Goal: Find specific page/section: Find specific page/section

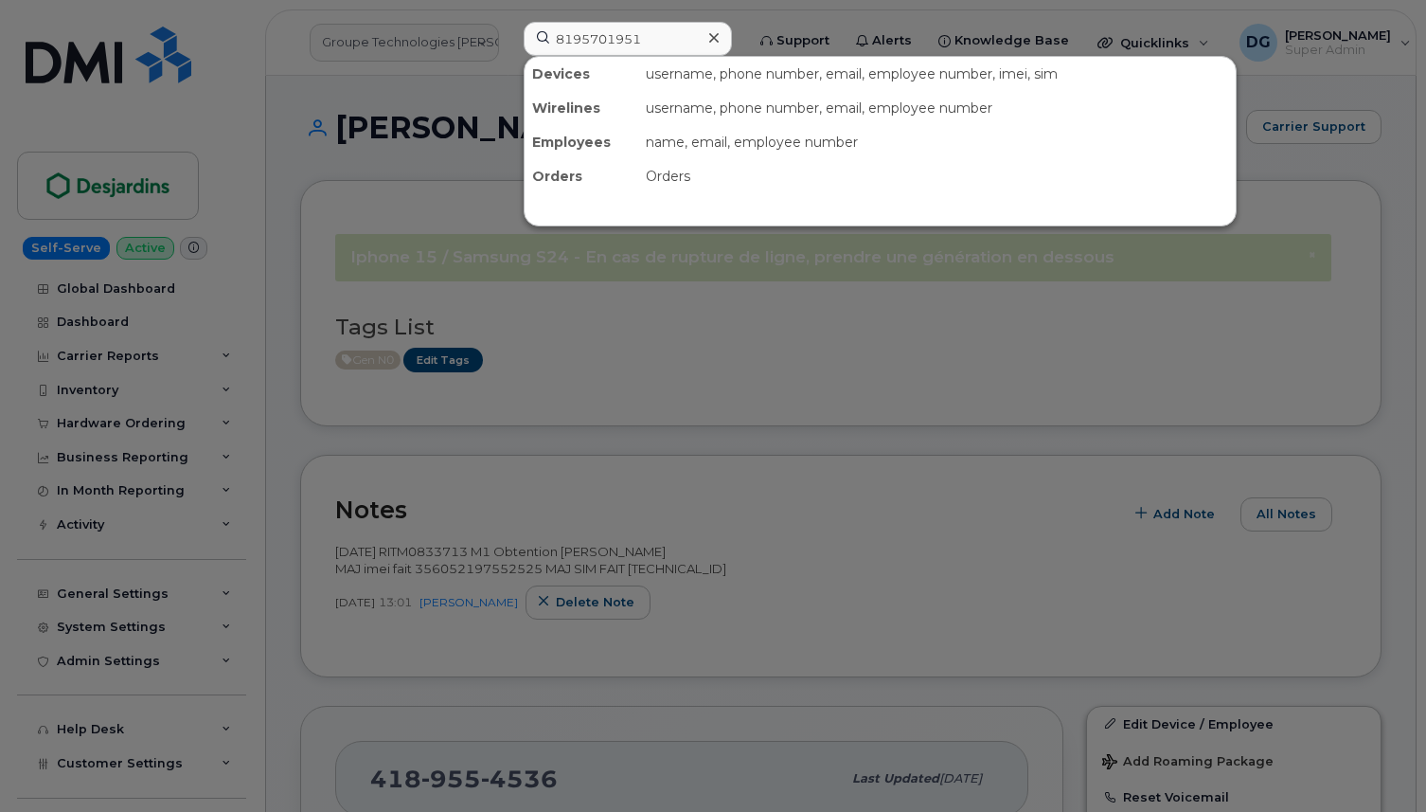
scroll to position [2109, 0]
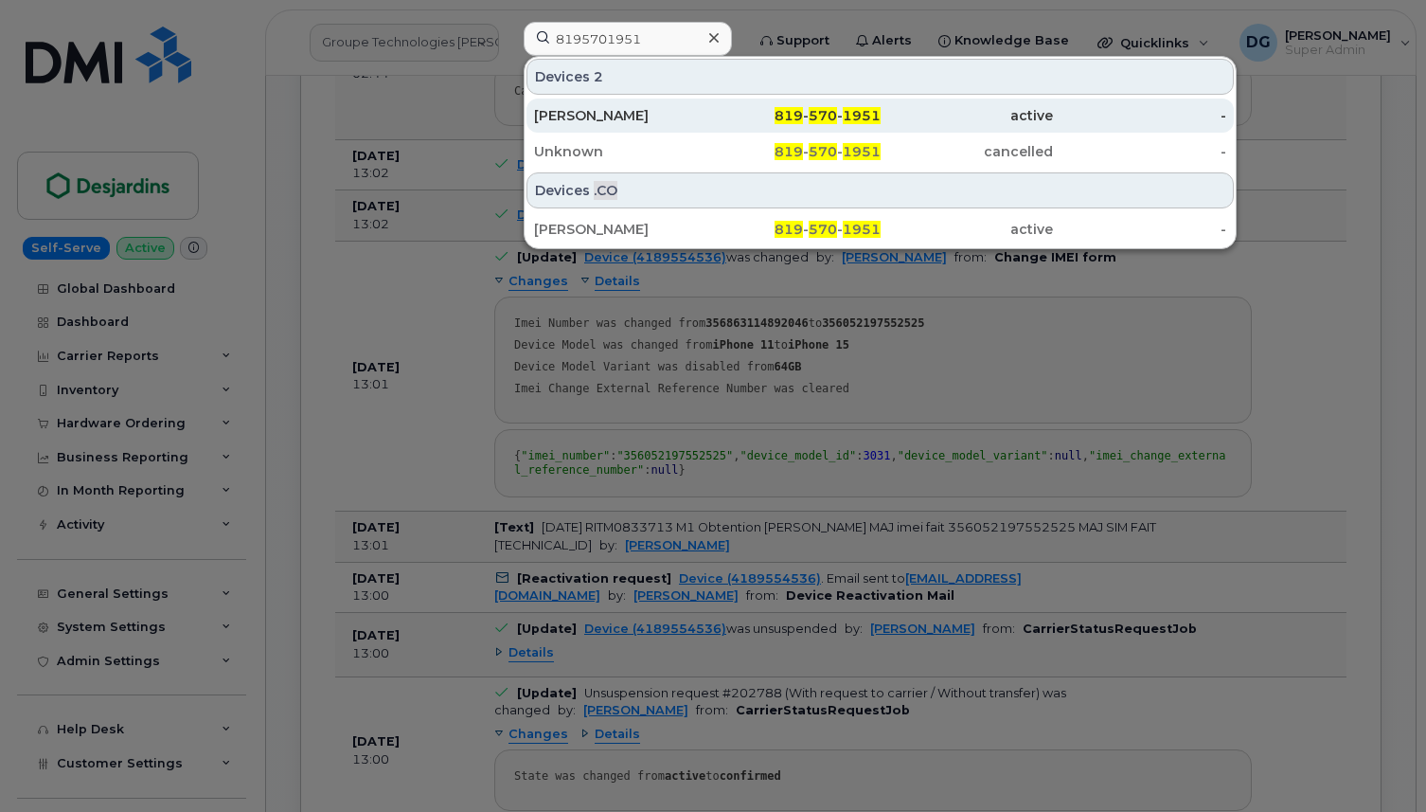
type input "8195701951"
click at [665, 115] on div "[PERSON_NAME]" at bounding box center [620, 115] width 173 height 19
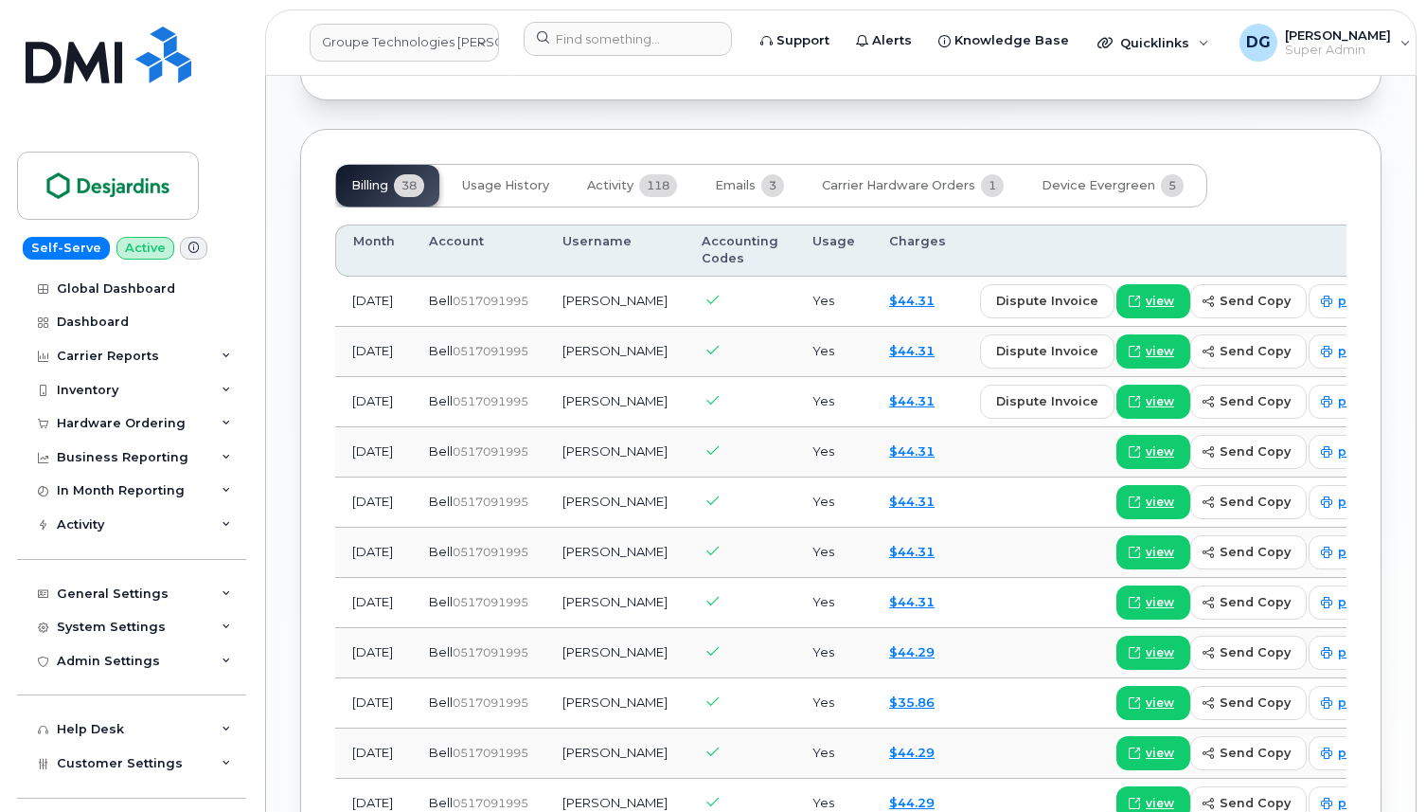
scroll to position [1552, 0]
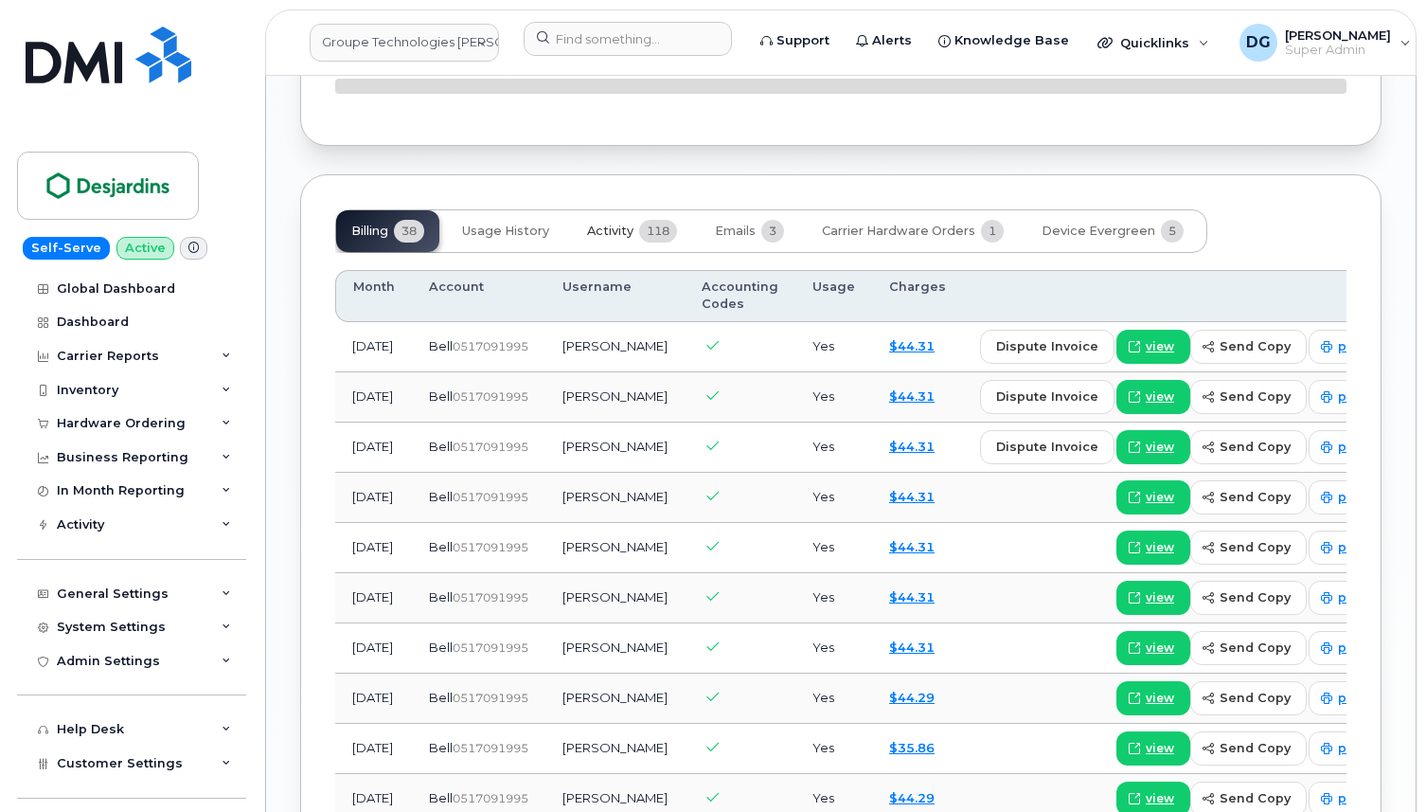
click at [604, 239] on span "Activity" at bounding box center [610, 230] width 46 height 15
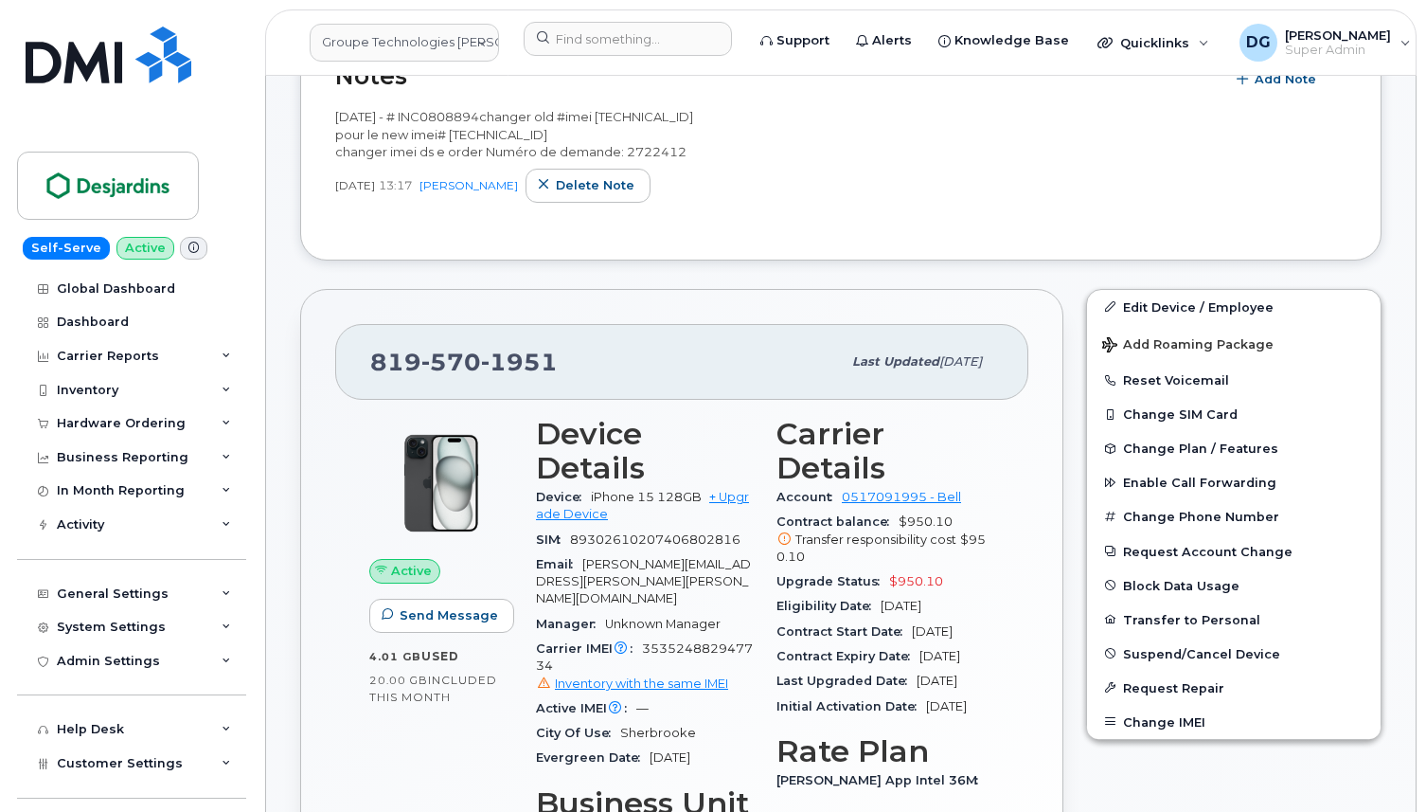
scroll to position [0, 0]
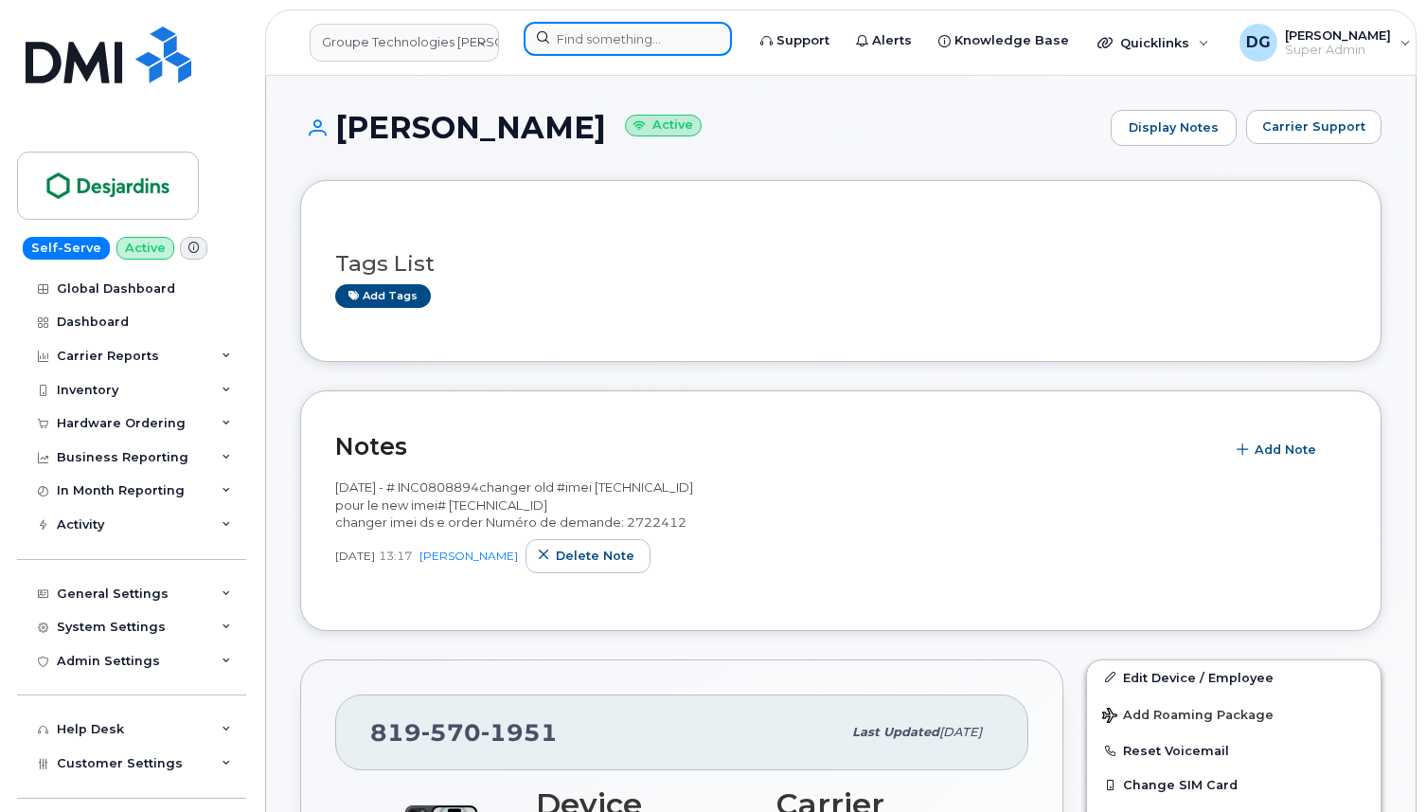
click at [623, 28] on input at bounding box center [628, 39] width 208 height 34
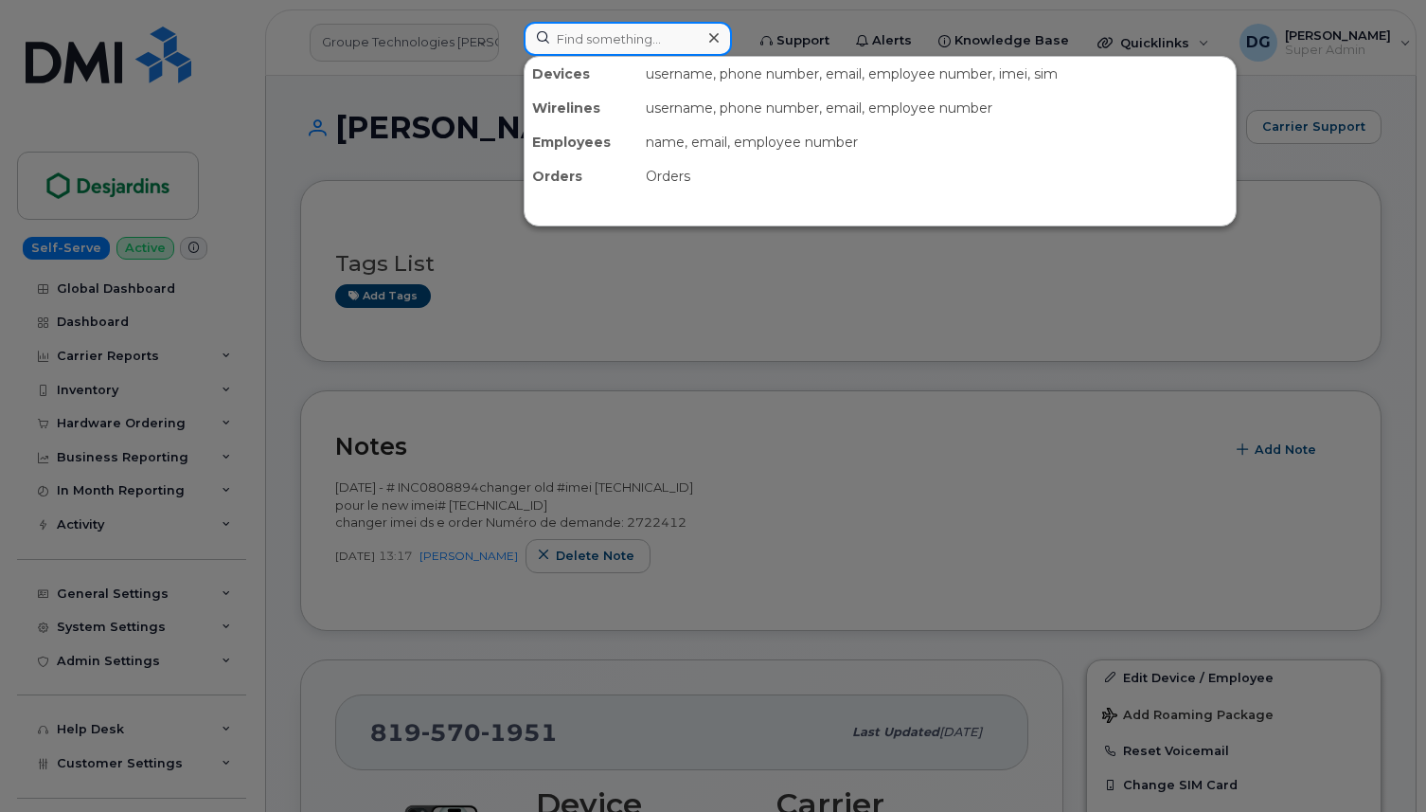
paste input "5142085763"
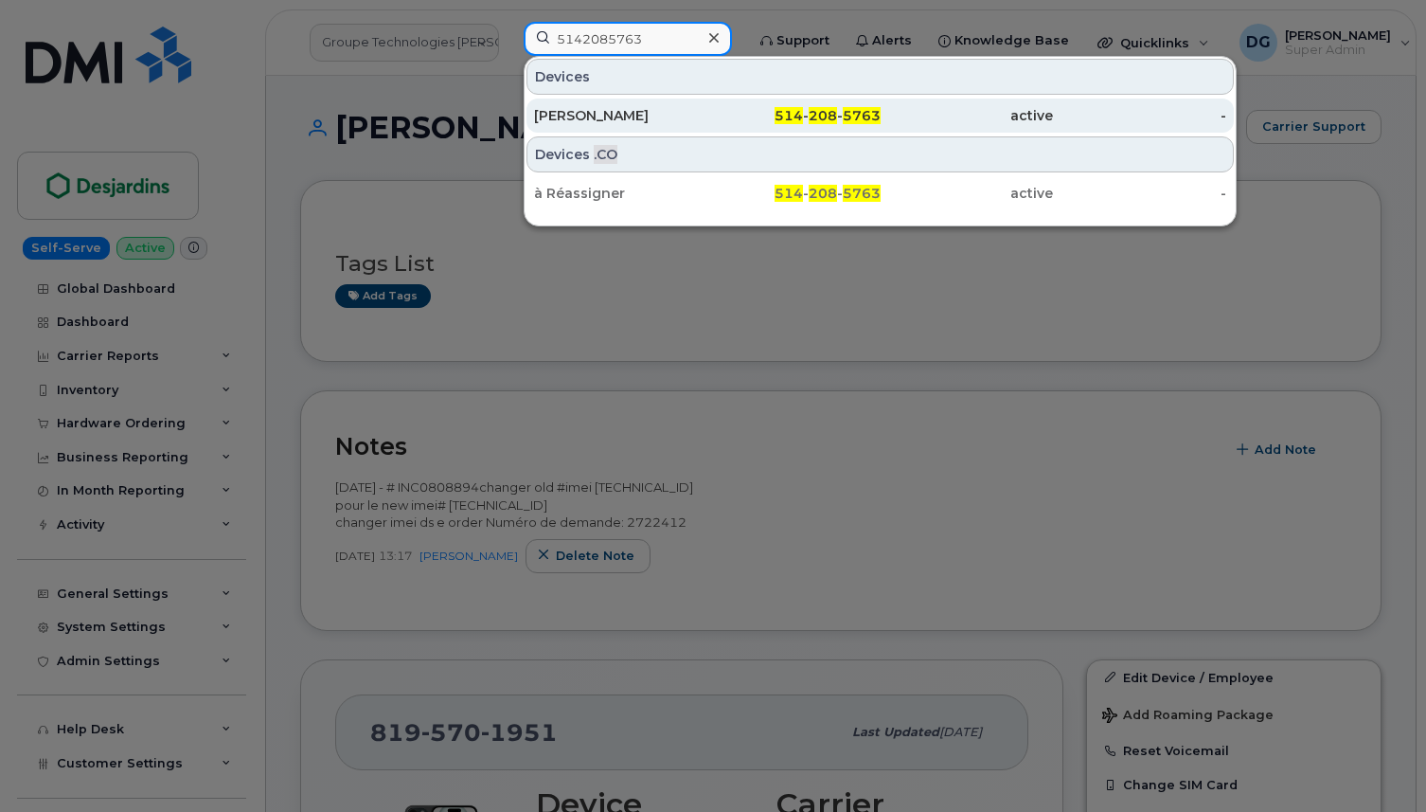
type input "5142085763"
click at [645, 117] on div "[PERSON_NAME]" at bounding box center [620, 115] width 173 height 19
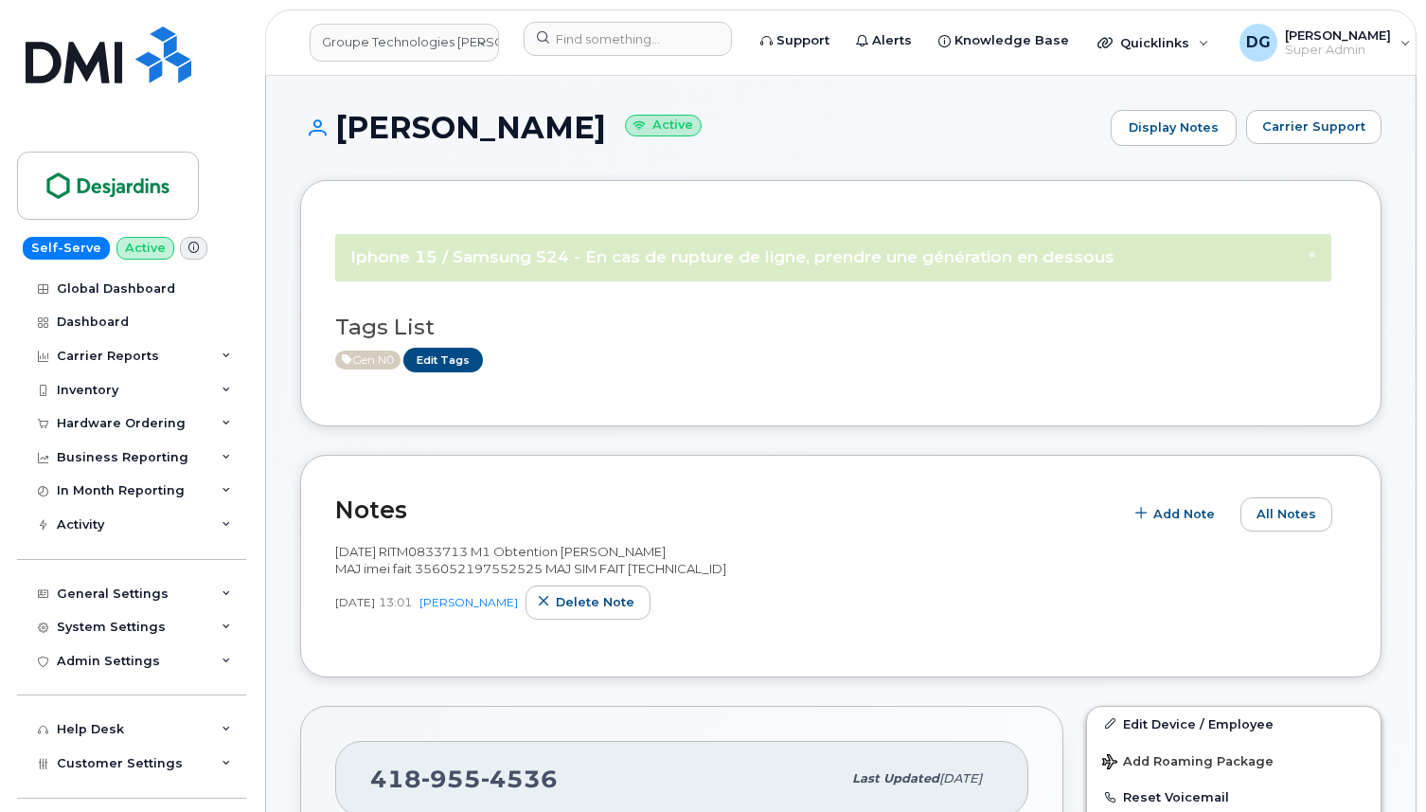
scroll to position [2398, 0]
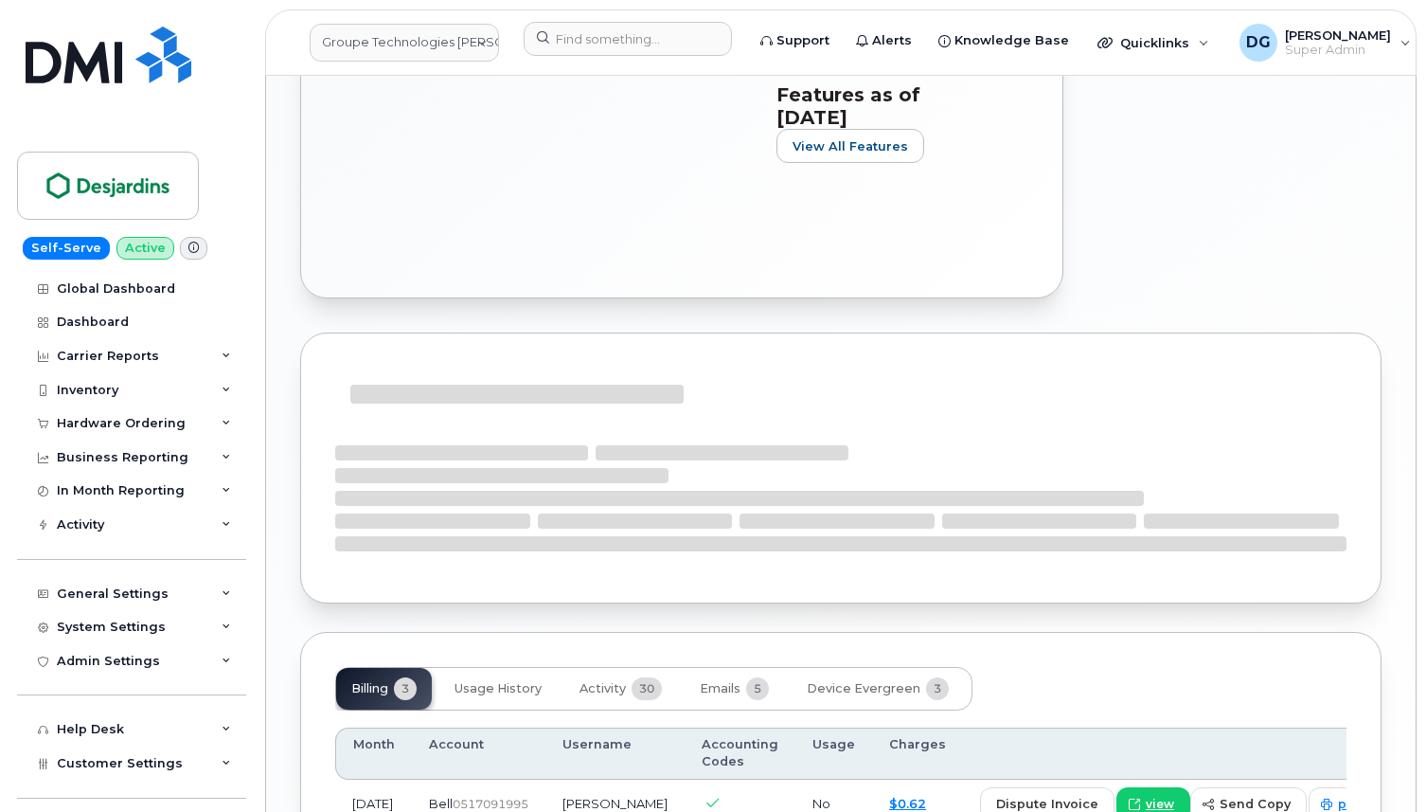
scroll to position [1514, 0]
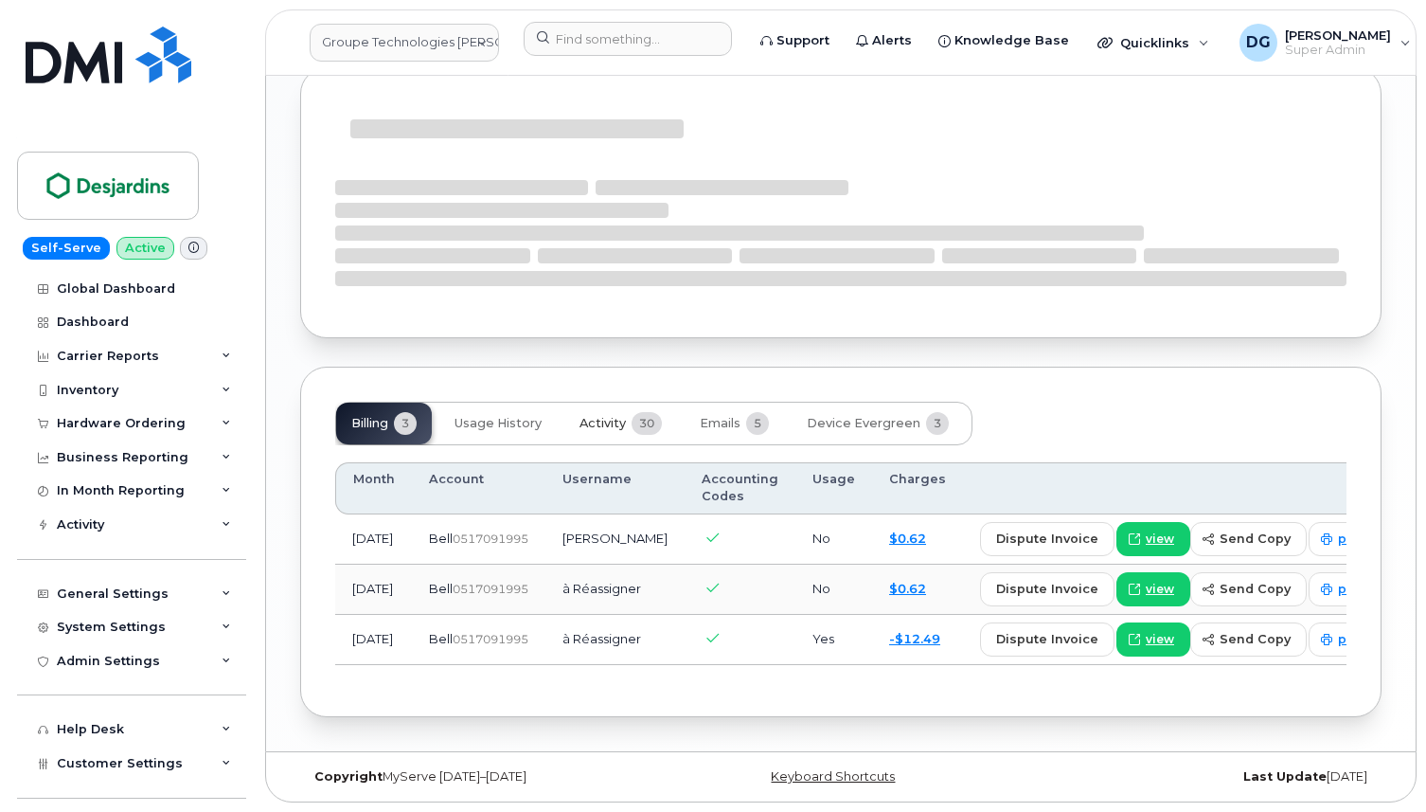
click at [600, 416] on span "Activity" at bounding box center [603, 423] width 46 height 15
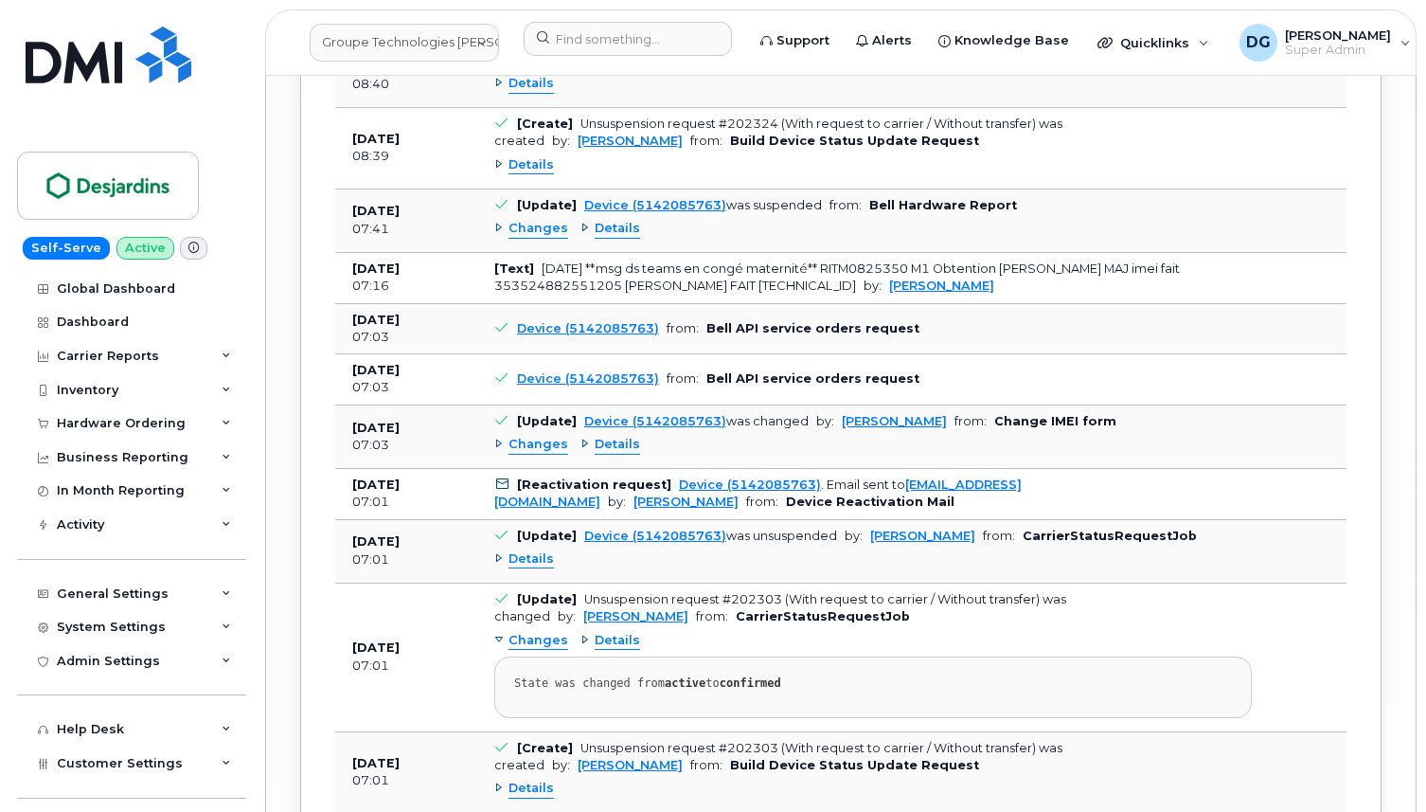
scroll to position [2590, 0]
click at [621, 454] on span "Details" at bounding box center [617, 445] width 45 height 18
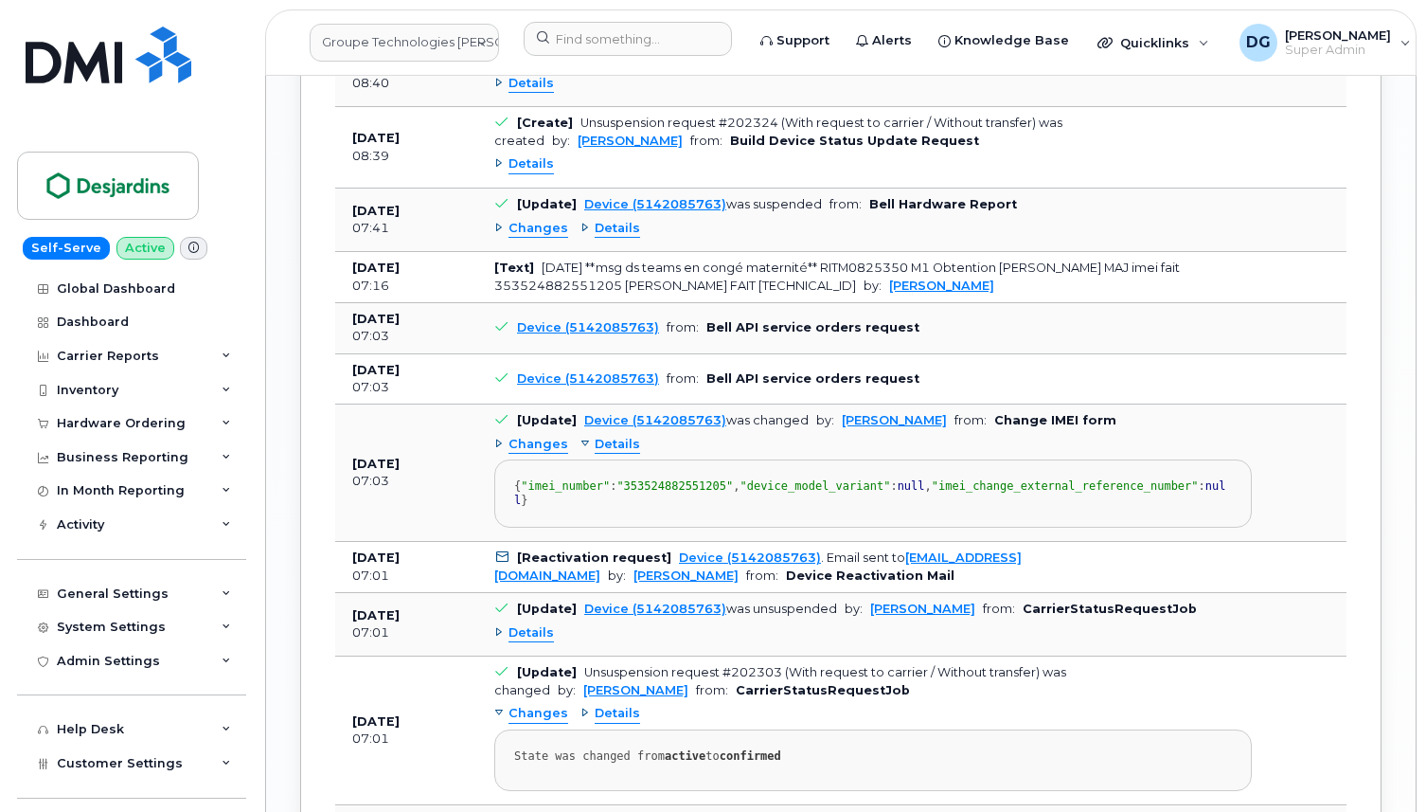
click at [552, 454] on span "Changes" at bounding box center [539, 445] width 60 height 18
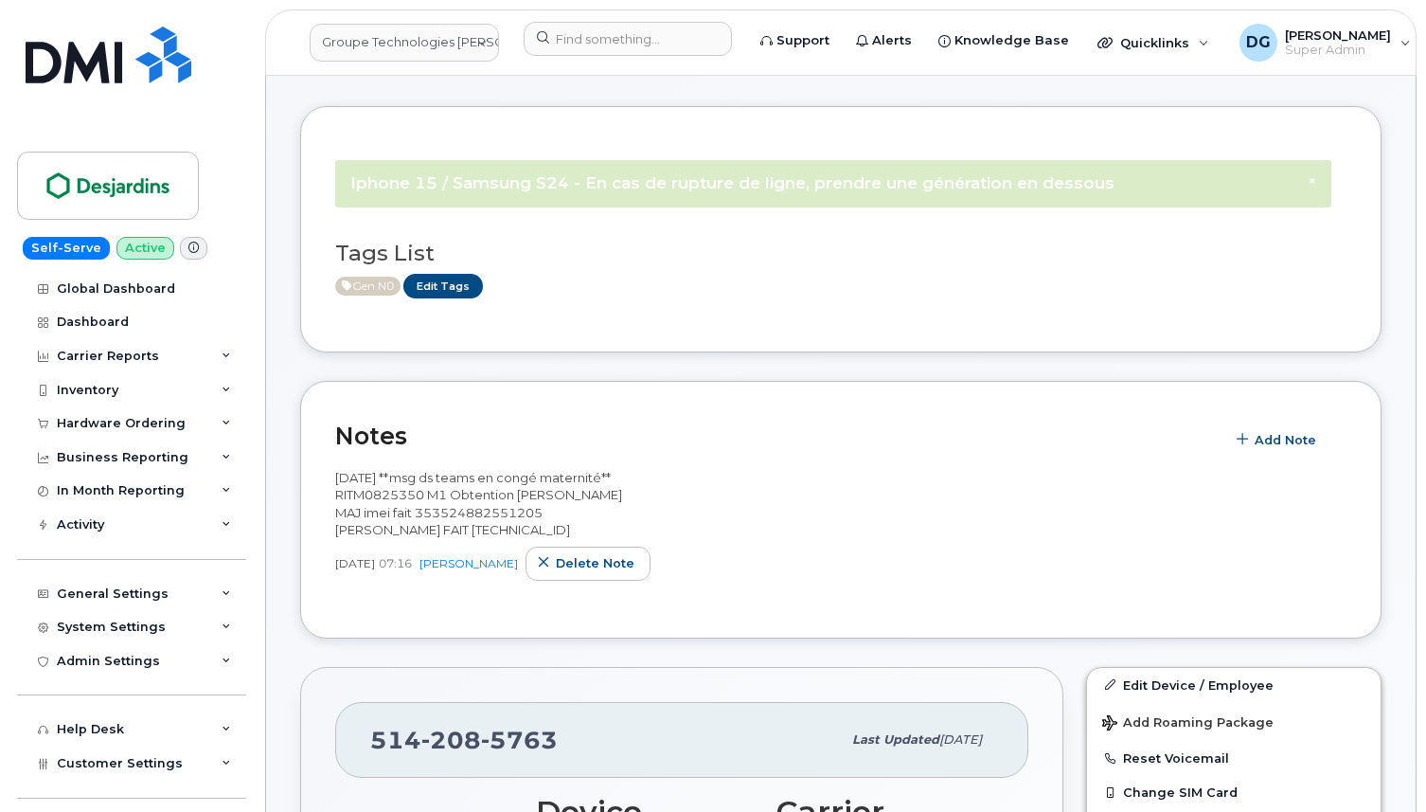
scroll to position [0, 0]
